Goal: Task Accomplishment & Management: Complete application form

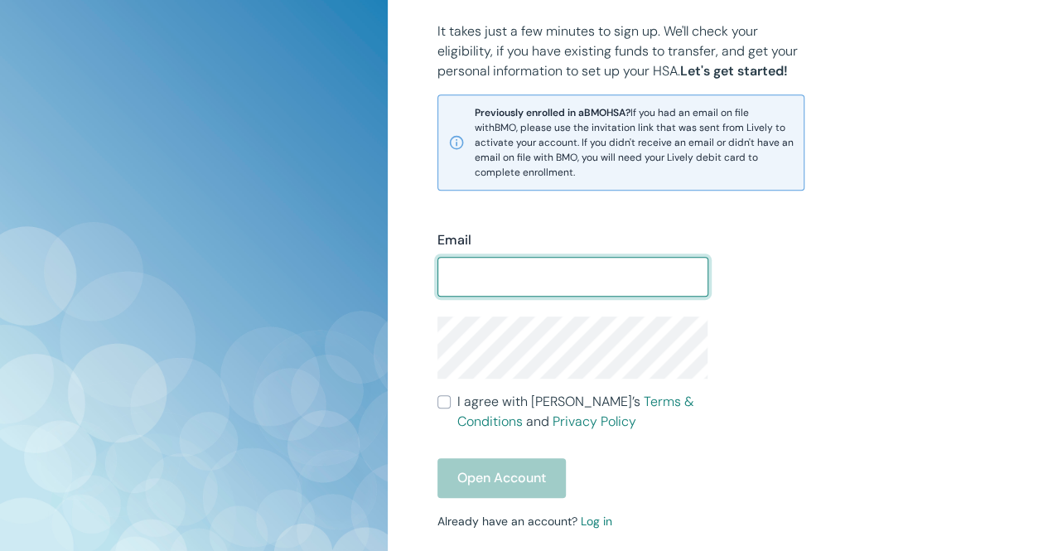
scroll to position [338, 0]
click at [697, 281] on span at bounding box center [698, 276] width 13 height 13
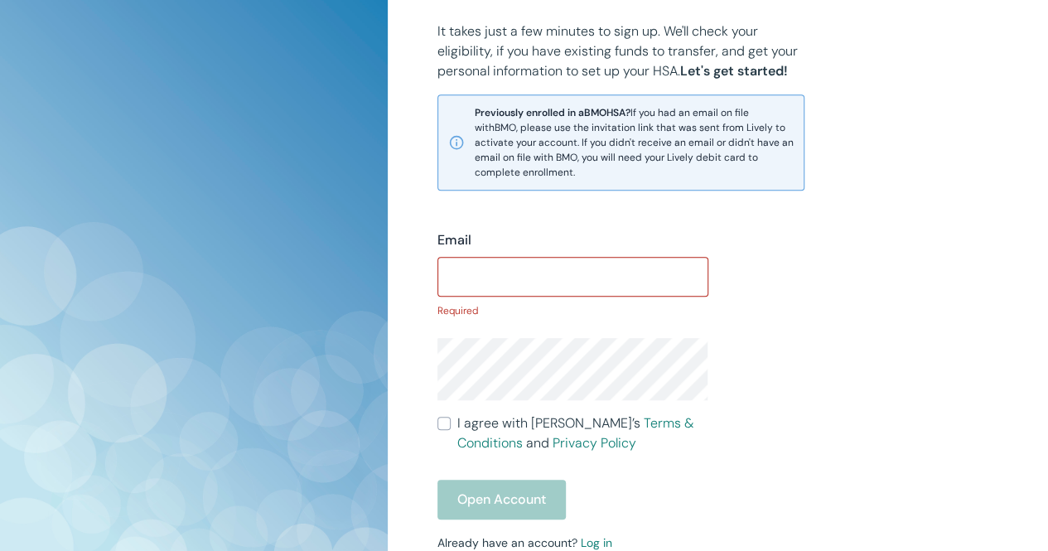
type input "[PERSON_NAME][EMAIL_ADDRESS][DOMAIN_NAME]"
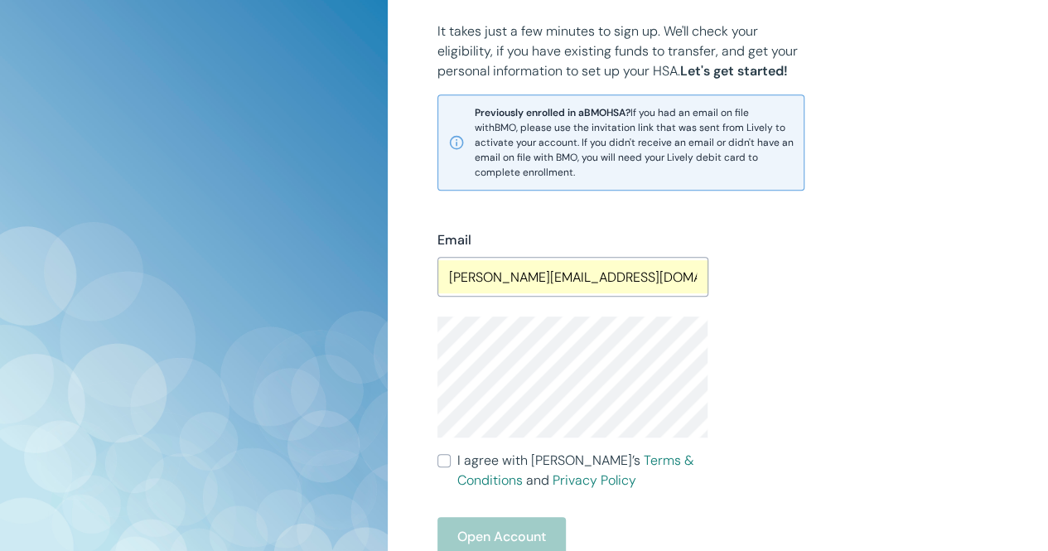
click at [776, 307] on div "Email [PERSON_NAME][EMAIL_ADDRESS][DOMAIN_NAME] ​ I agree with [PERSON_NAME]’s …" at bounding box center [708, 426] width 581 height 471
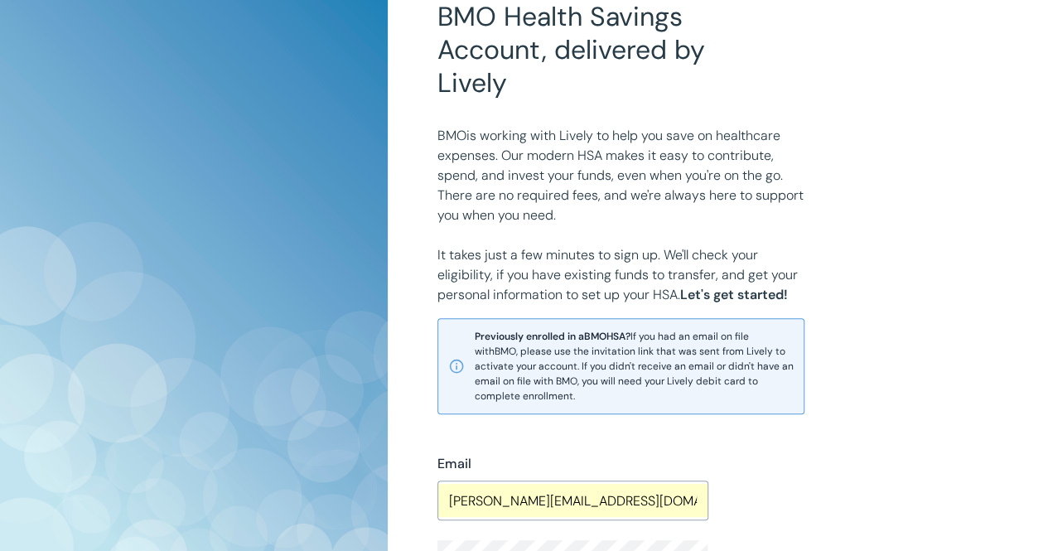
scroll to position [116, 0]
drag, startPoint x: 723, startPoint y: 350, endPoint x: 747, endPoint y: 348, distance: 24.1
click at [747, 348] on span "Previously enrolled in a BMO HSA? If you had an email on file with BMO , please…" at bounding box center [634, 364] width 319 height 75
copy span "Lively"
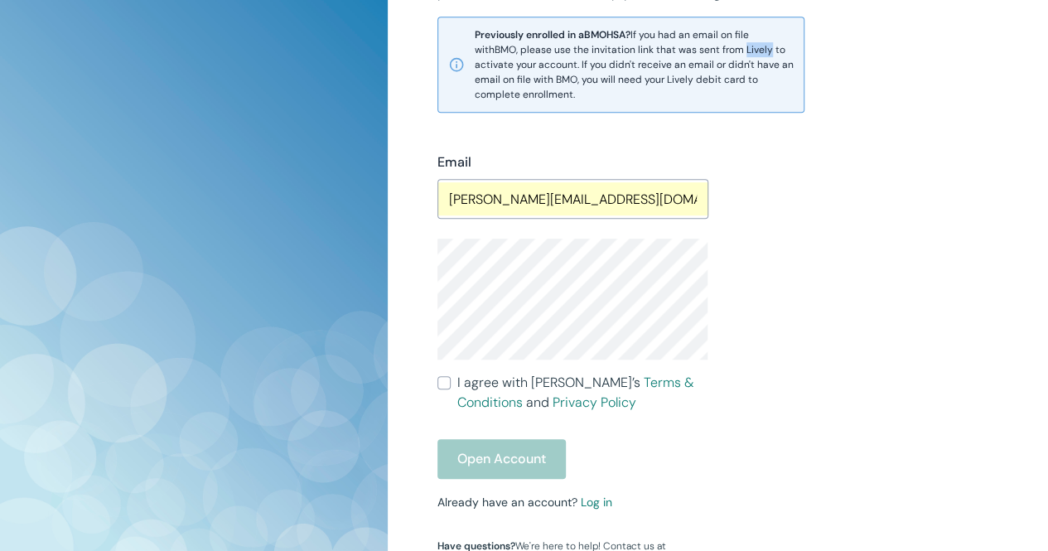
scroll to position [418, 0]
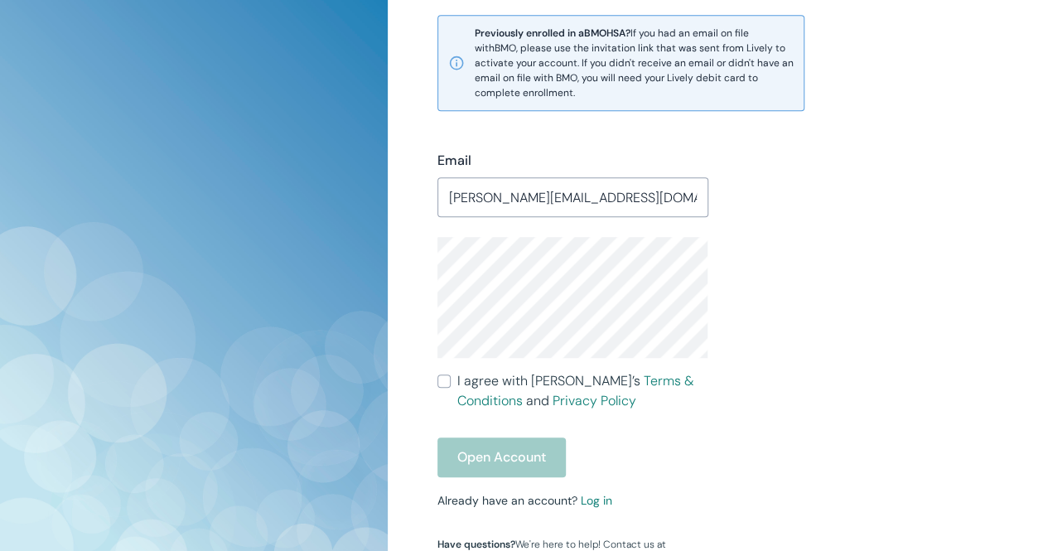
click at [447, 381] on input "I agree with Lively’s Terms & Conditions and Privacy Policy" at bounding box center [444, 381] width 13 height 13
checkbox input "true"
click at [499, 447] on button "Open Account" at bounding box center [502, 458] width 128 height 40
